Goal: Transaction & Acquisition: Purchase product/service

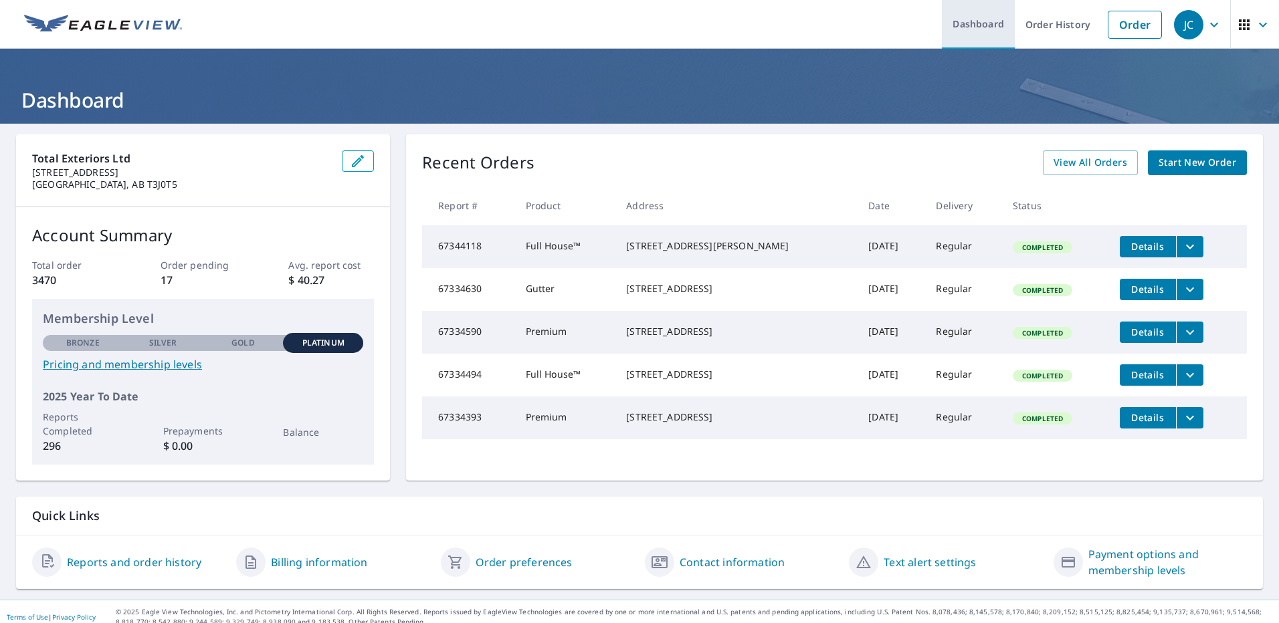
drag, startPoint x: 1120, startPoint y: 28, endPoint x: 957, endPoint y: 23, distance: 164.0
click at [1120, 28] on link "Order" at bounding box center [1135, 25] width 54 height 28
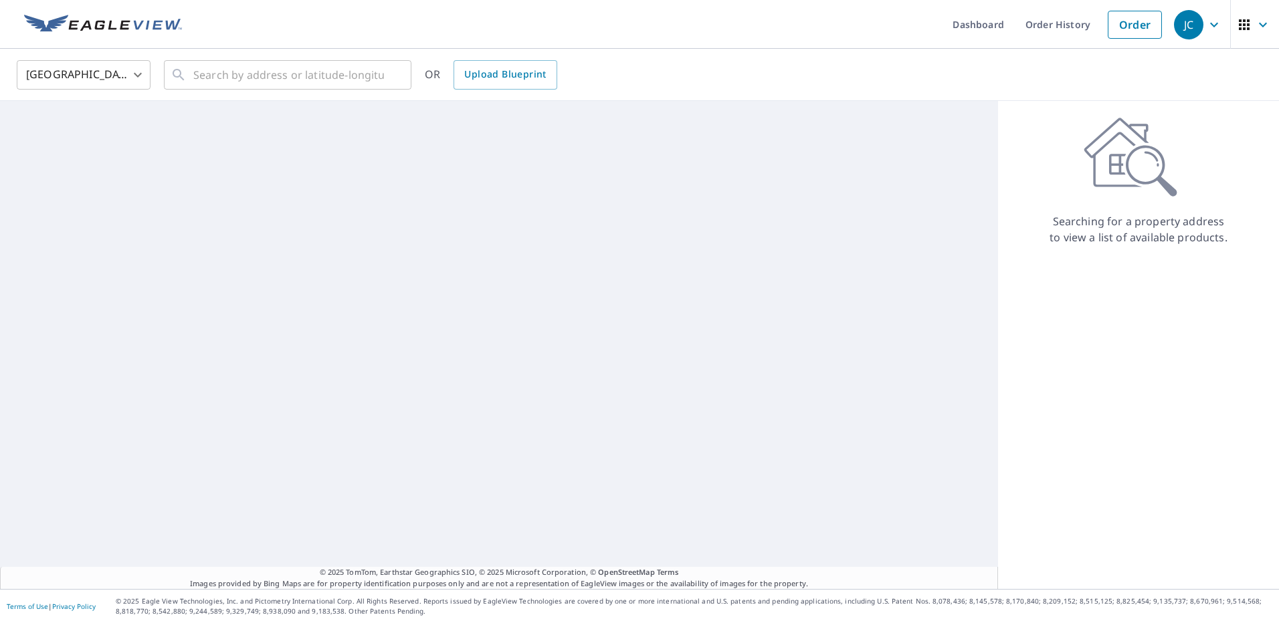
click at [54, 72] on body "JC JC Dashboard Order History Order JC United States [GEOGRAPHIC_DATA] ​ ​ OR U…" at bounding box center [639, 311] width 1279 height 623
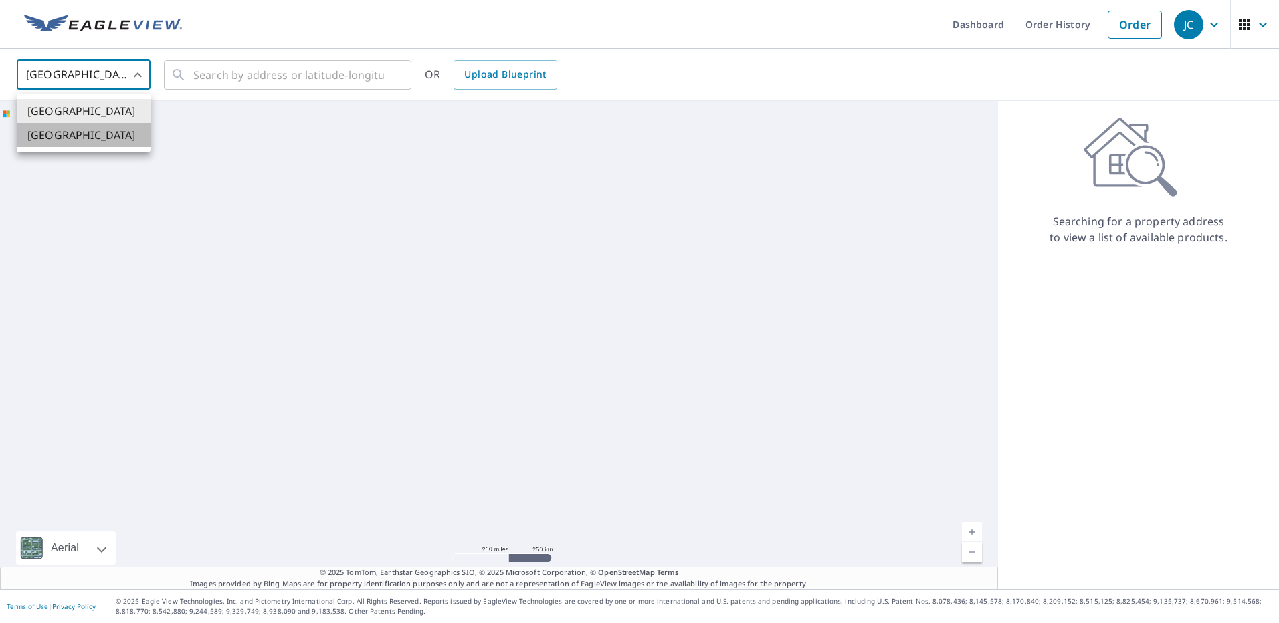
click at [74, 132] on li "[GEOGRAPHIC_DATA]" at bounding box center [84, 135] width 134 height 24
type input "CA"
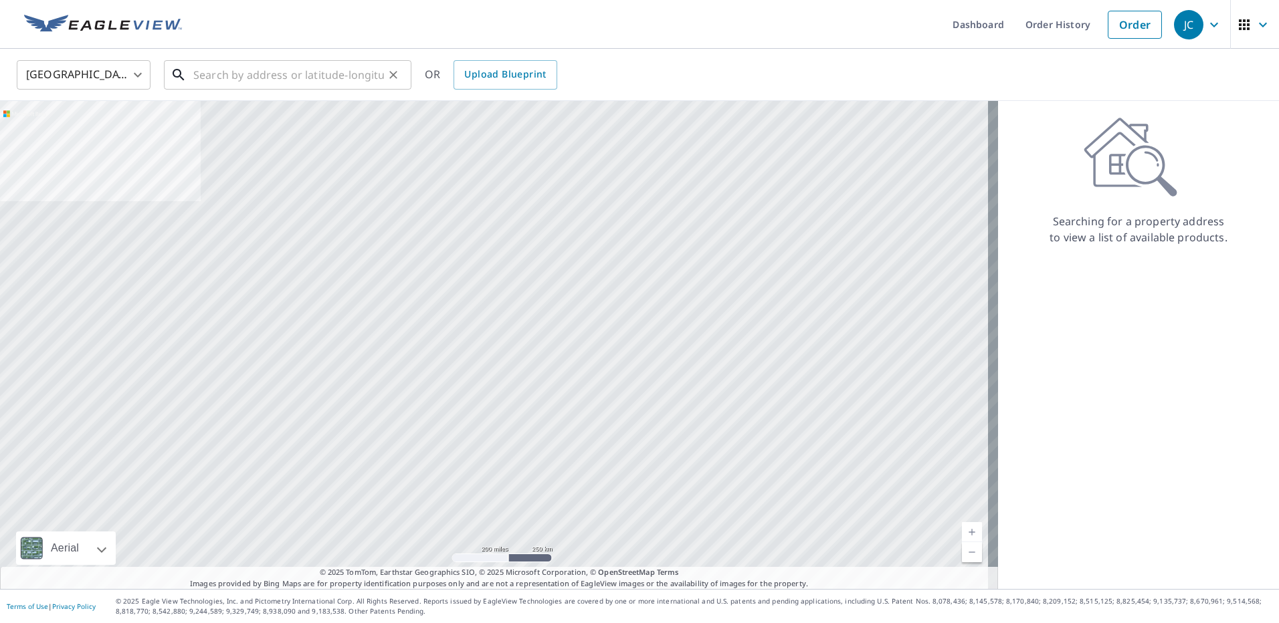
click at [237, 74] on input "text" at bounding box center [288, 74] width 191 height 37
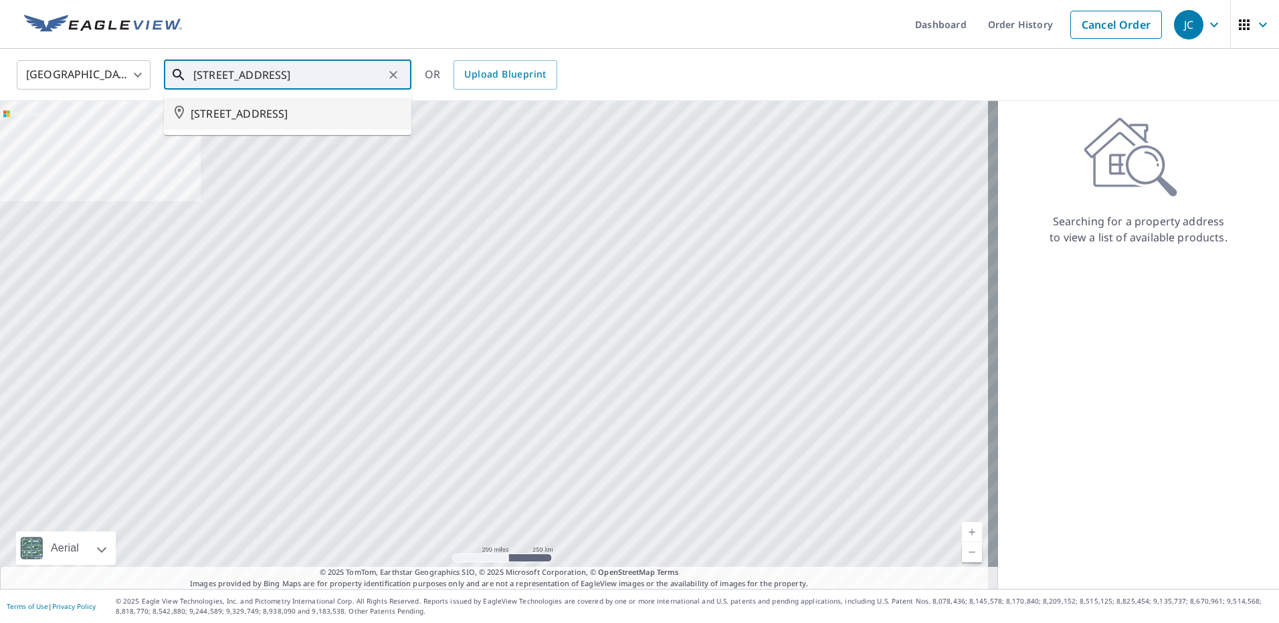
click at [246, 102] on li "[STREET_ADDRESS]" at bounding box center [288, 114] width 248 height 32
type input "[STREET_ADDRESS]"
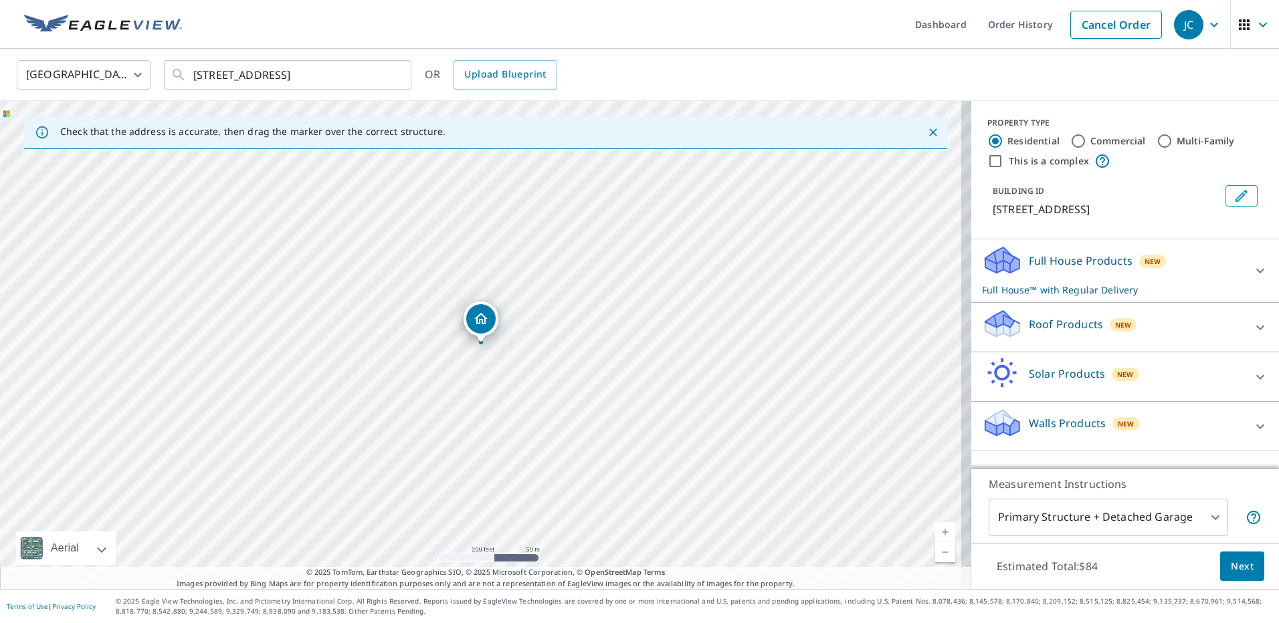
click at [1235, 567] on span "Next" at bounding box center [1242, 567] width 23 height 17
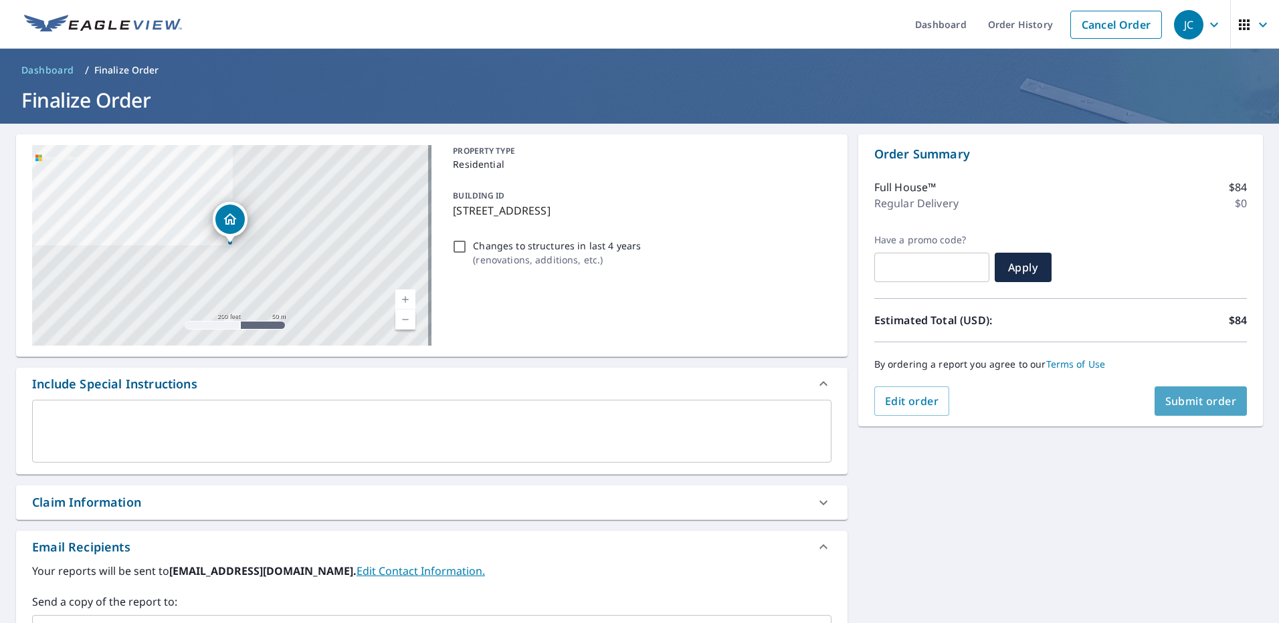
click at [1165, 401] on span "Submit order" at bounding box center [1201, 401] width 72 height 15
checkbox input "true"
